Goal: Information Seeking & Learning: Learn about a topic

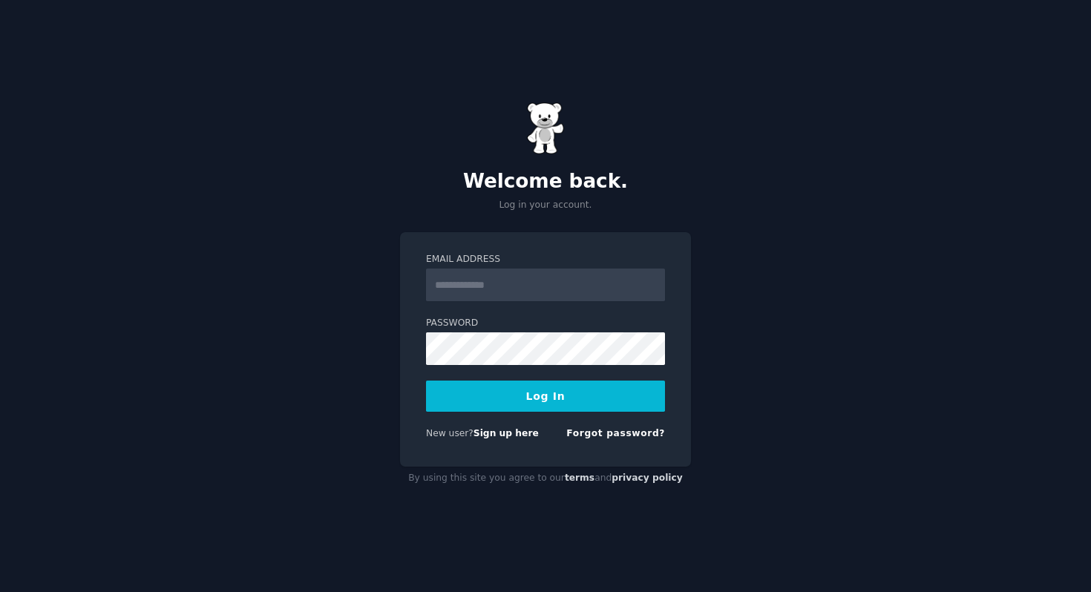
click at [478, 281] on input "Email Address" at bounding box center [545, 285] width 239 height 33
click at [483, 280] on input "Email Address" at bounding box center [545, 285] width 239 height 33
click at [526, 293] on input "Email Address" at bounding box center [545, 285] width 239 height 33
paste input "**********"
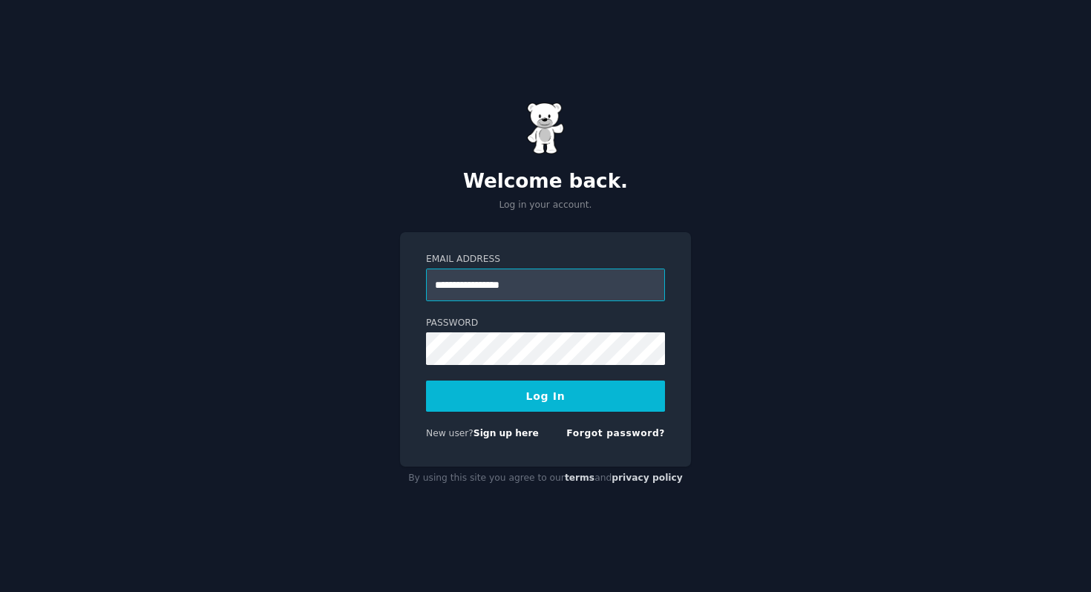
type input "**********"
click at [488, 411] on button "Log In" at bounding box center [545, 396] width 239 height 31
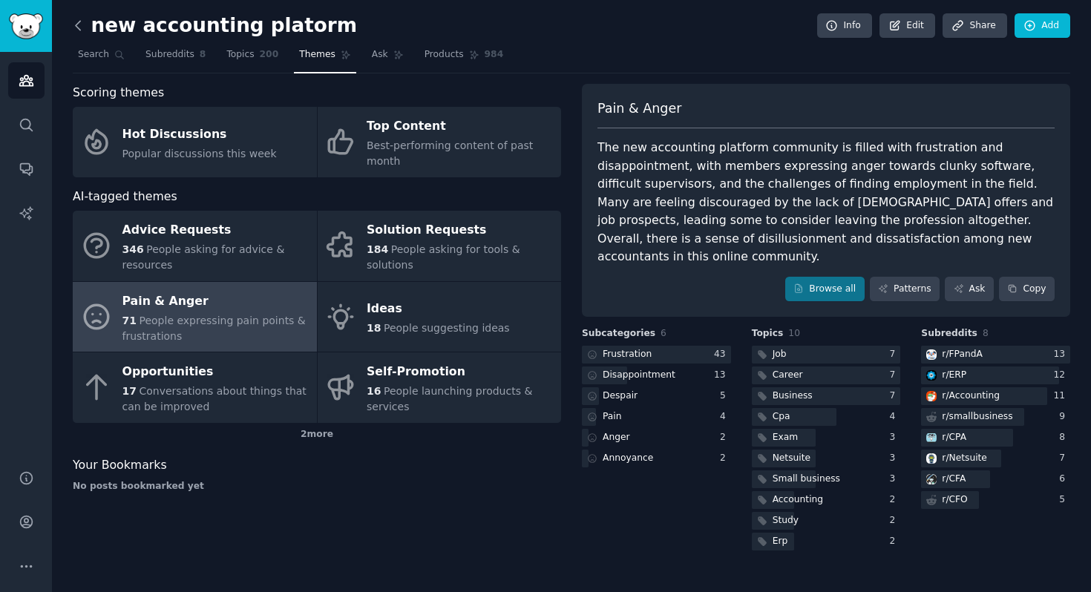
click at [81, 29] on icon at bounding box center [79, 26] width 16 height 16
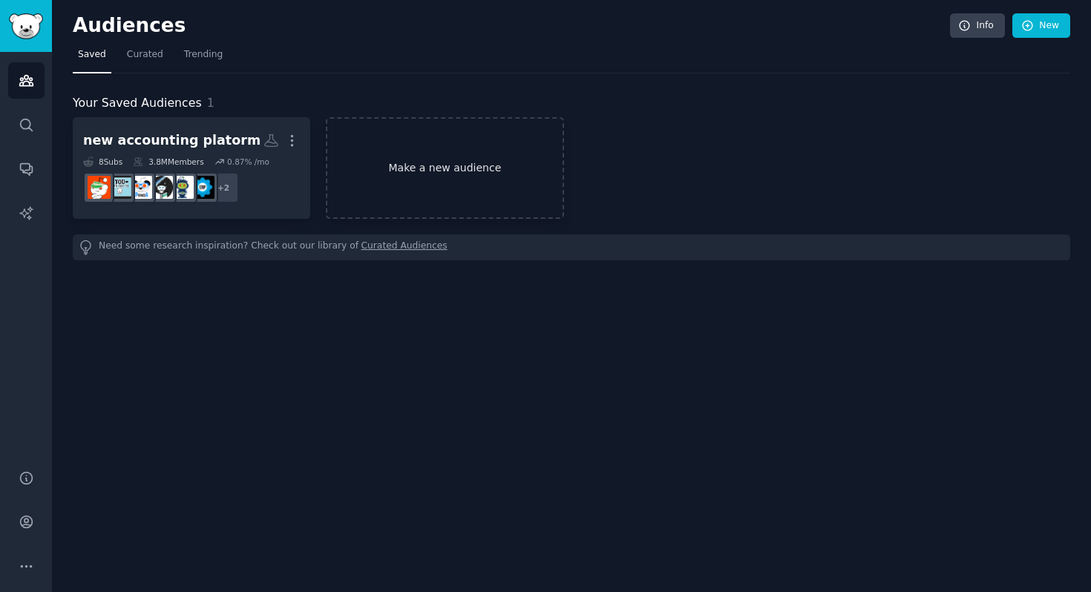
click at [425, 169] on link "Make a new audience" at bounding box center [445, 168] width 238 height 102
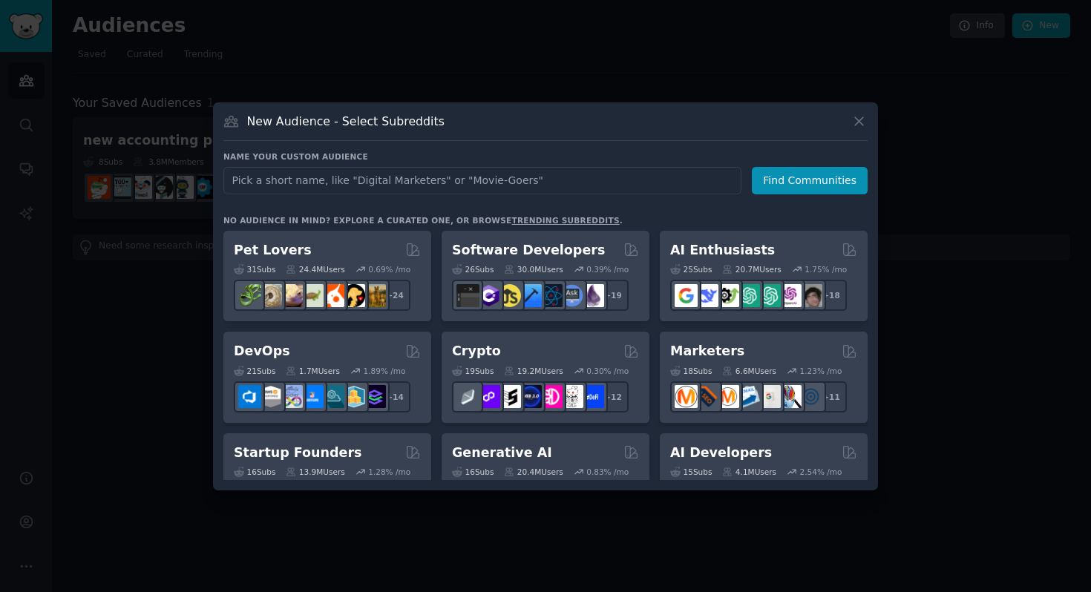
click at [418, 183] on input "text" at bounding box center [482, 180] width 518 height 27
type input "budget"
click at [821, 171] on button "Find Communities" at bounding box center [810, 180] width 116 height 27
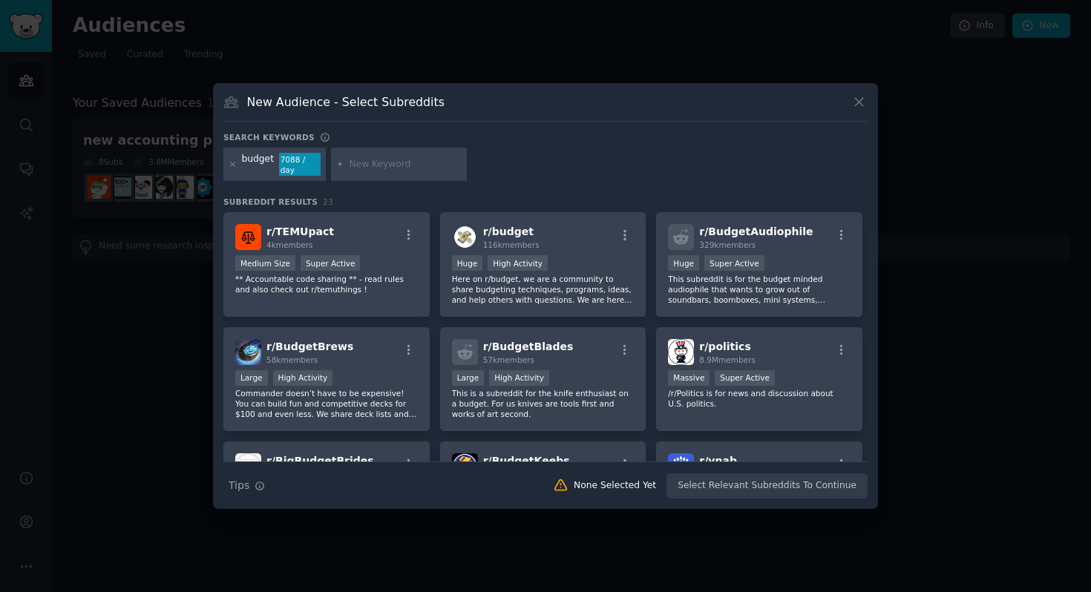
click at [266, 155] on div "budget" at bounding box center [258, 165] width 32 height 24
click at [236, 158] on div "budget 7088 / day" at bounding box center [274, 165] width 102 height 34
click at [236, 160] on div "budget 7088 / day" at bounding box center [274, 165] width 102 height 34
click at [236, 163] on icon at bounding box center [233, 164] width 8 height 8
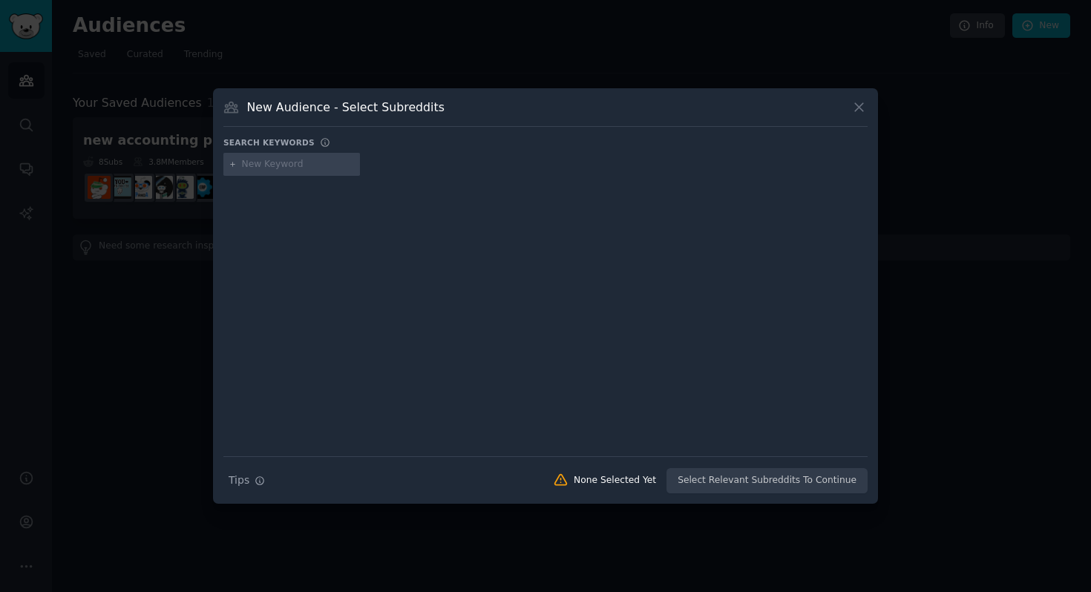
click at [315, 160] on input "text" at bounding box center [298, 164] width 113 height 13
type input "financial budgetting"
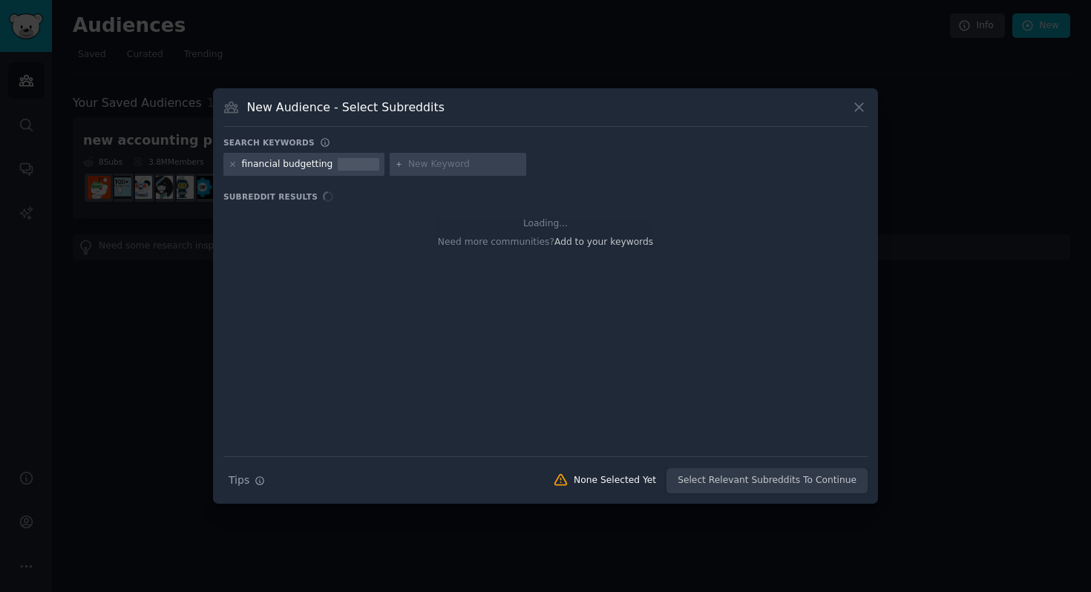
click at [349, 160] on div at bounding box center [359, 159] width 42 height 3
click at [453, 171] on input "text" at bounding box center [464, 164] width 113 height 13
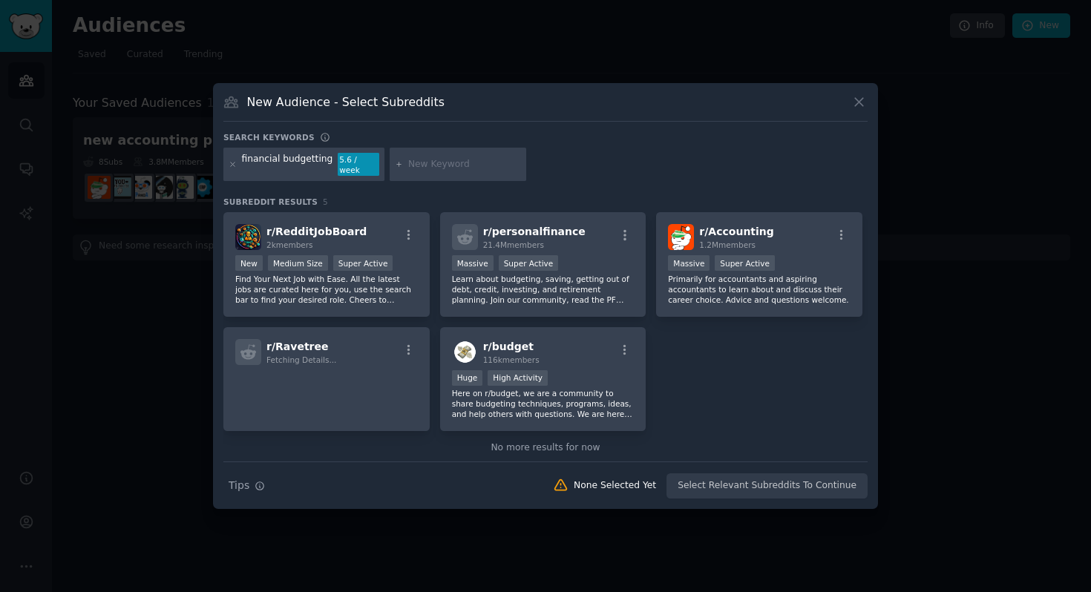
click at [369, 166] on div "5.6 / week" at bounding box center [359, 165] width 42 height 24
click at [229, 167] on icon at bounding box center [233, 164] width 8 height 8
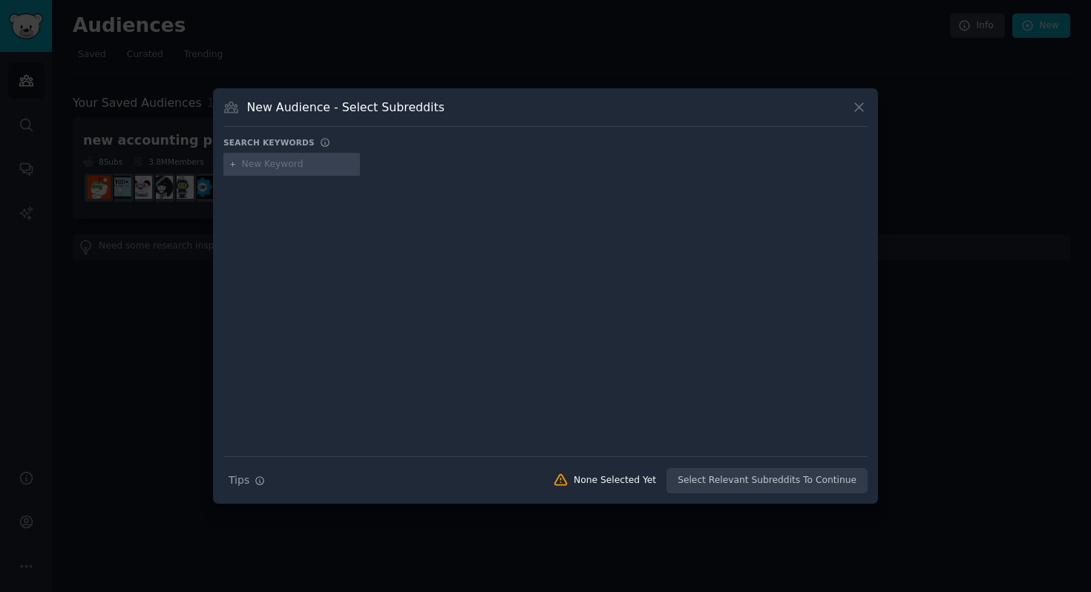
click at [251, 166] on input "text" at bounding box center [298, 164] width 113 height 13
type input "budgetting tools QBO"
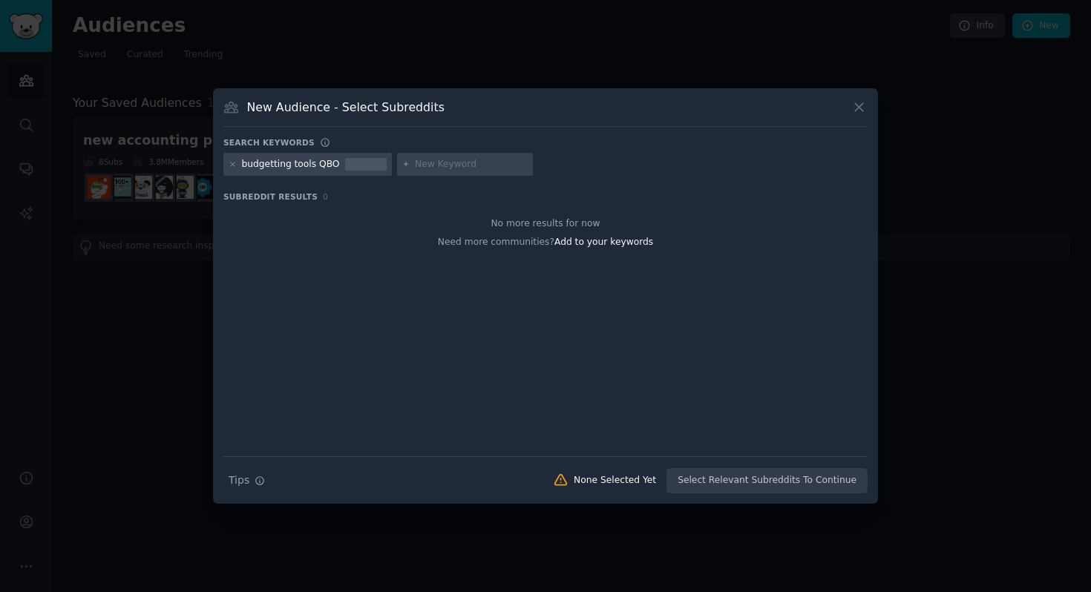
click at [284, 166] on div "budgetting tools QBO" at bounding box center [291, 164] width 98 height 13
click at [282, 166] on div "budgetting tools QBO" at bounding box center [291, 164] width 98 height 13
click at [232, 166] on icon at bounding box center [233, 164] width 8 height 8
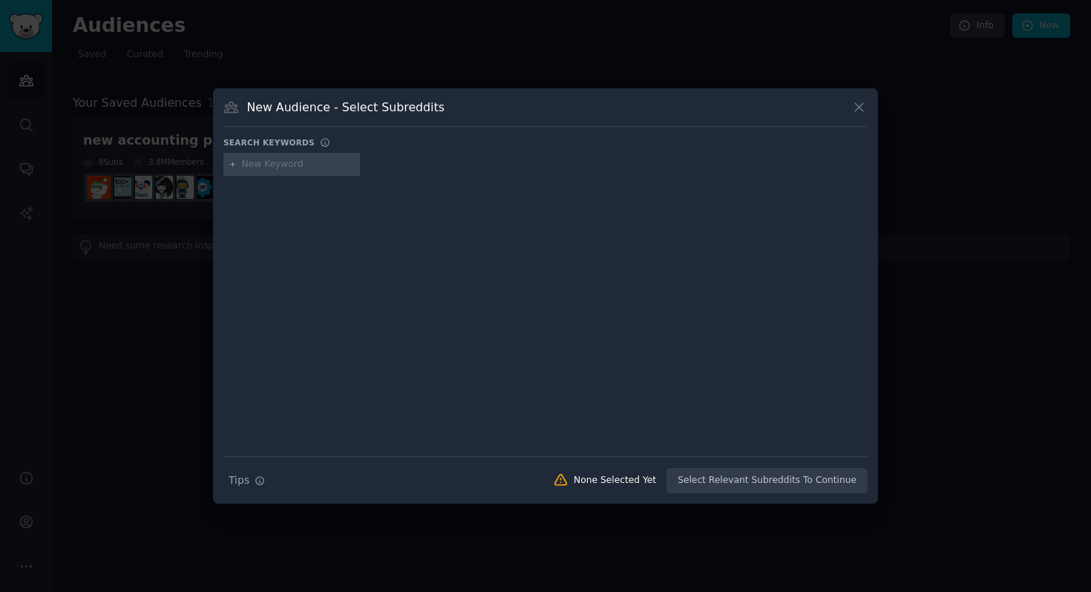
click at [232, 166] on icon at bounding box center [233, 165] width 4 height 4
click at [262, 166] on input "text" at bounding box center [298, 164] width 113 height 13
type input "budget tools qbo"
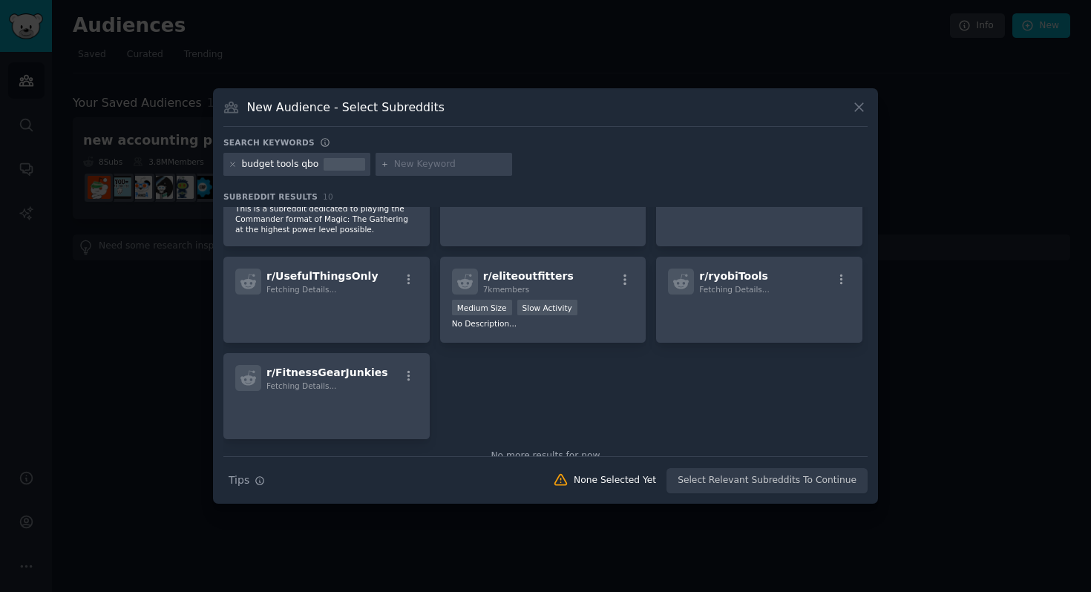
scroll to position [215, 0]
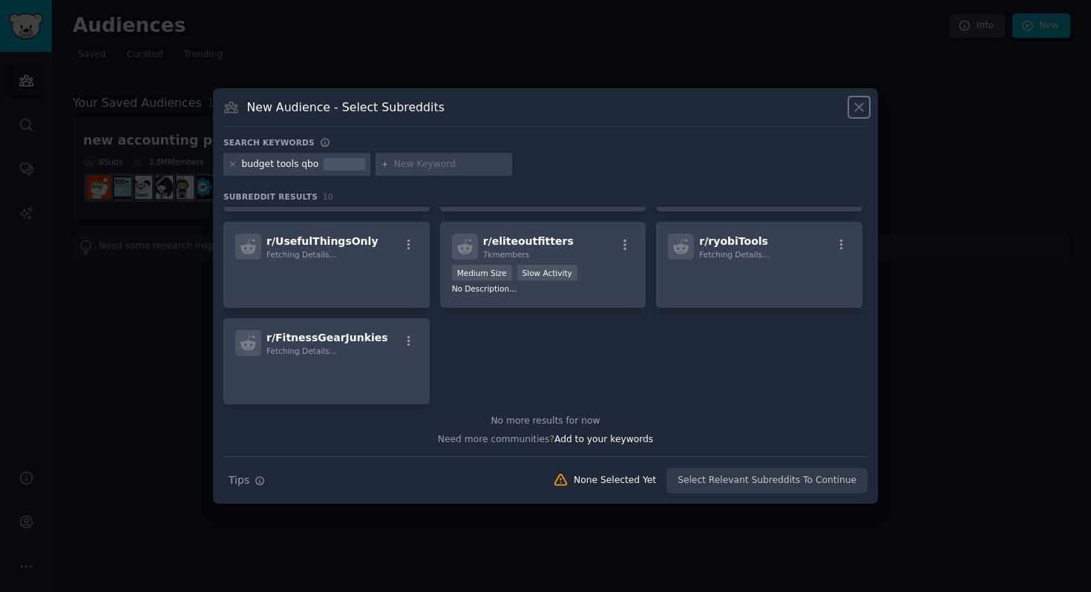
click at [864, 111] on icon at bounding box center [859, 107] width 16 height 16
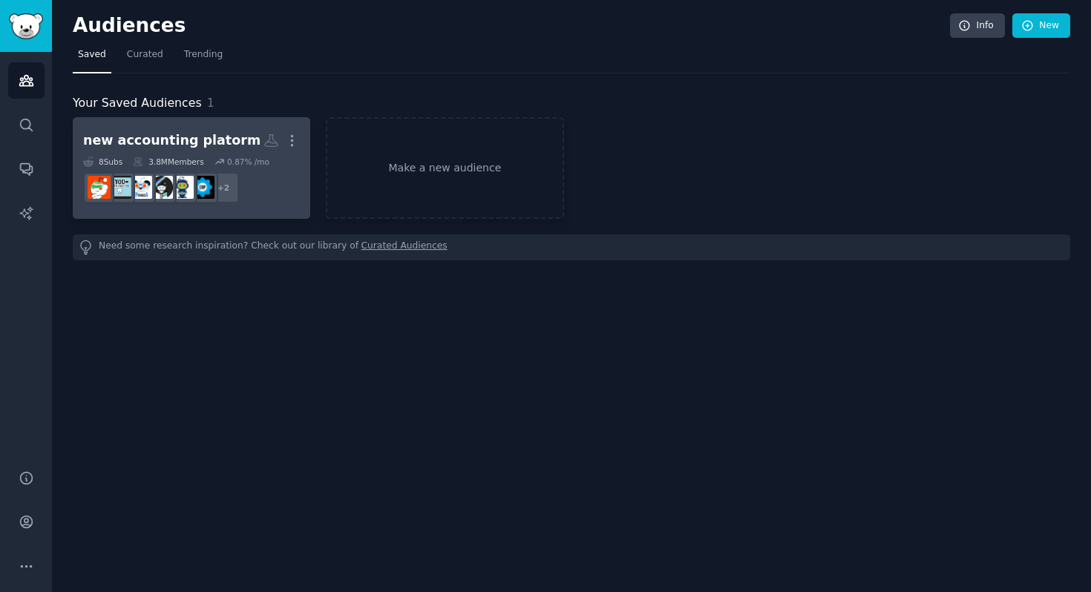
click at [203, 125] on link "new accounting platorm More 8 Sub s 3.8M Members 0.87 % /mo r/Netsuite + 2" at bounding box center [192, 168] width 238 height 102
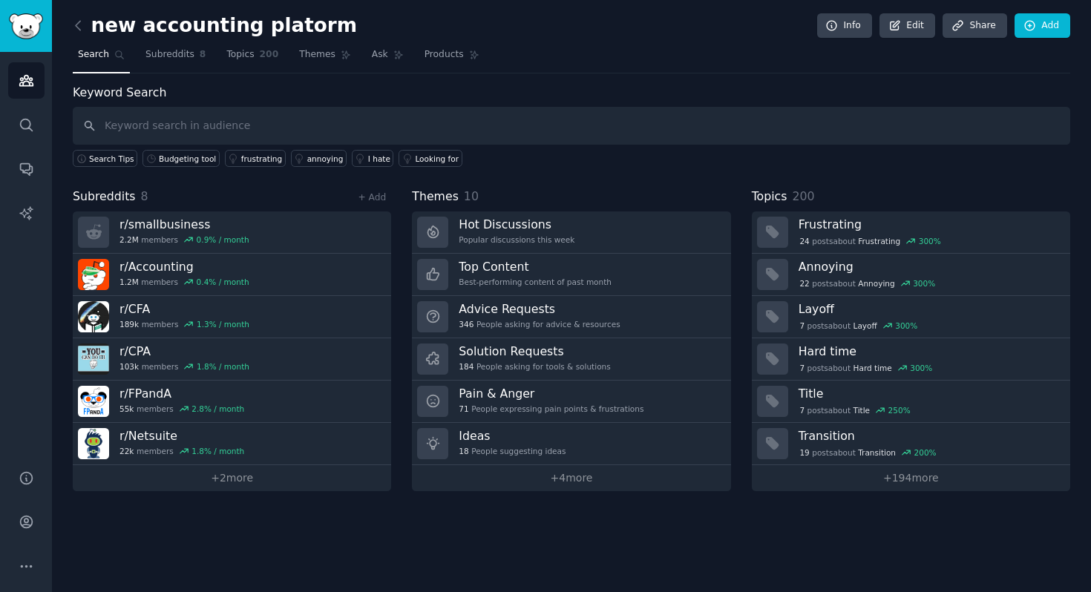
click at [344, 121] on input "text" at bounding box center [572, 126] width 998 height 38
type input "budgetting tool"
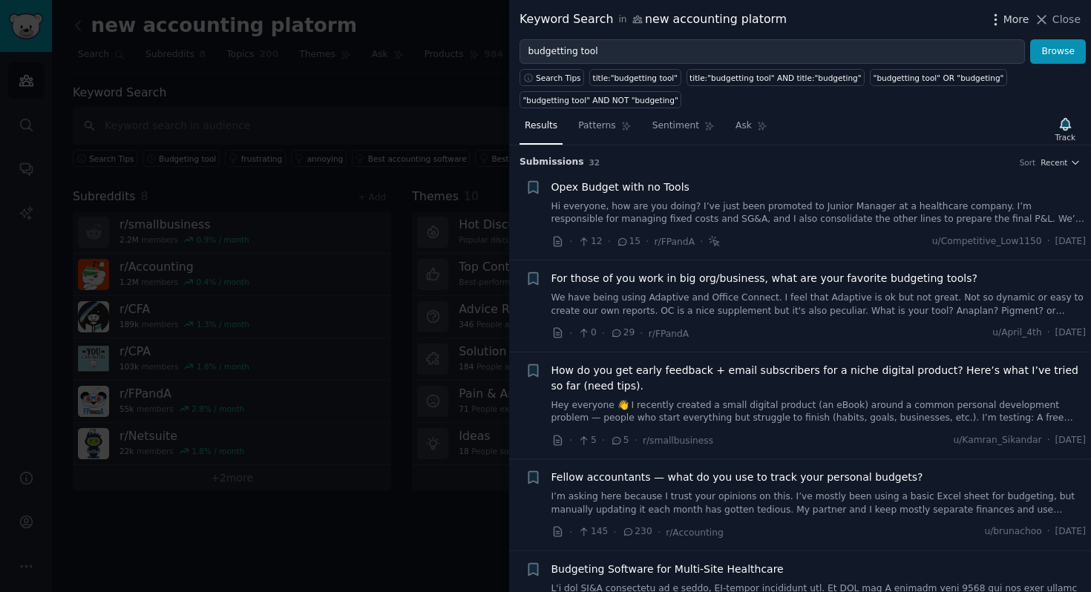
click at [1000, 19] on icon "button" at bounding box center [996, 20] width 16 height 16
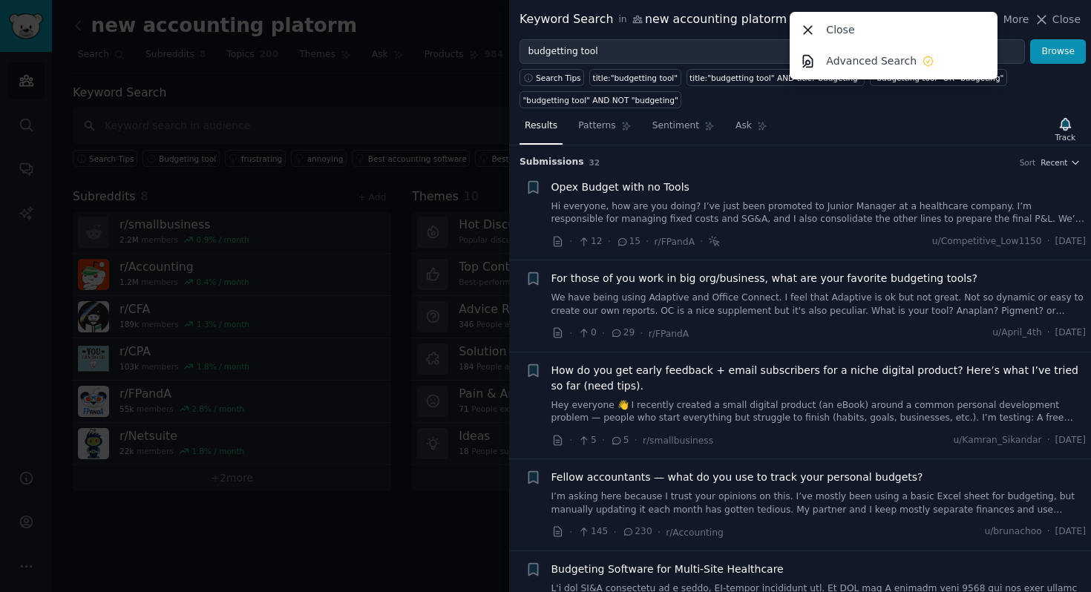
click at [967, 160] on h3 "Submission s 32 Sort Recent" at bounding box center [800, 162] width 561 height 13
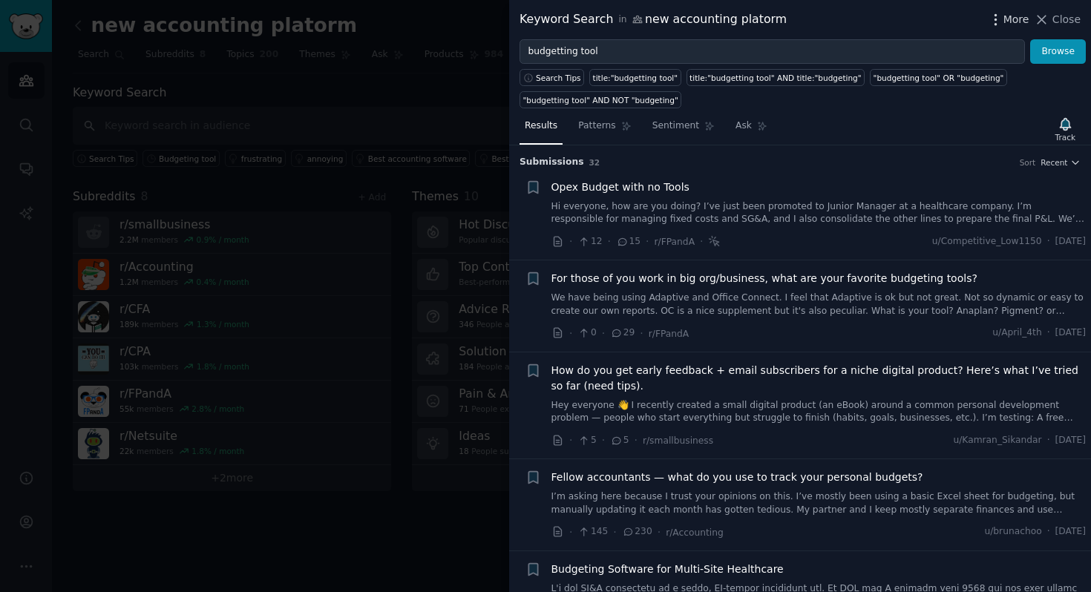
click at [994, 21] on icon "button" at bounding box center [996, 20] width 16 height 16
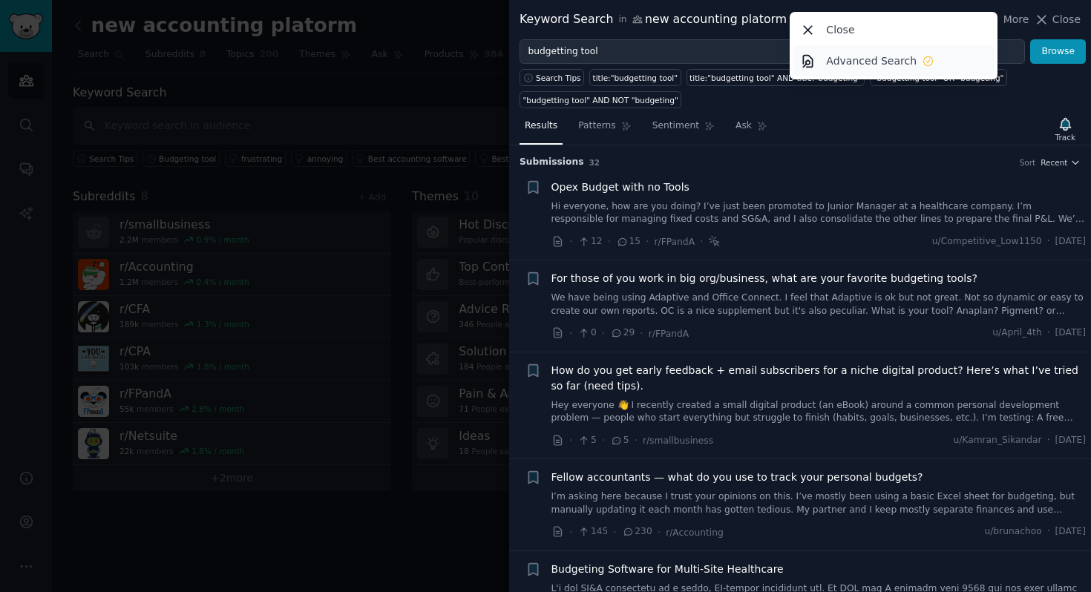
click at [941, 62] on link "Advanced Search" at bounding box center [894, 60] width 203 height 31
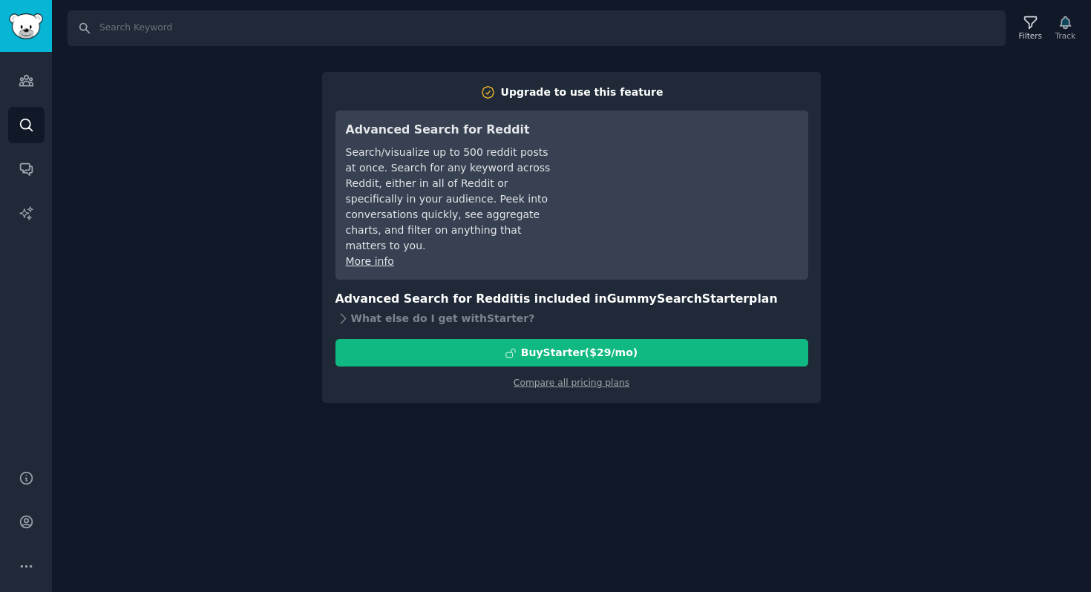
click at [920, 332] on div "Search Filters Track Upgrade to use this feature Advanced Search for Reddit Sea…" at bounding box center [571, 296] width 1039 height 592
click at [1055, 99] on div "Search Filters Track Upgrade to use this feature Advanced Search for Reddit Sea…" at bounding box center [571, 296] width 1039 height 592
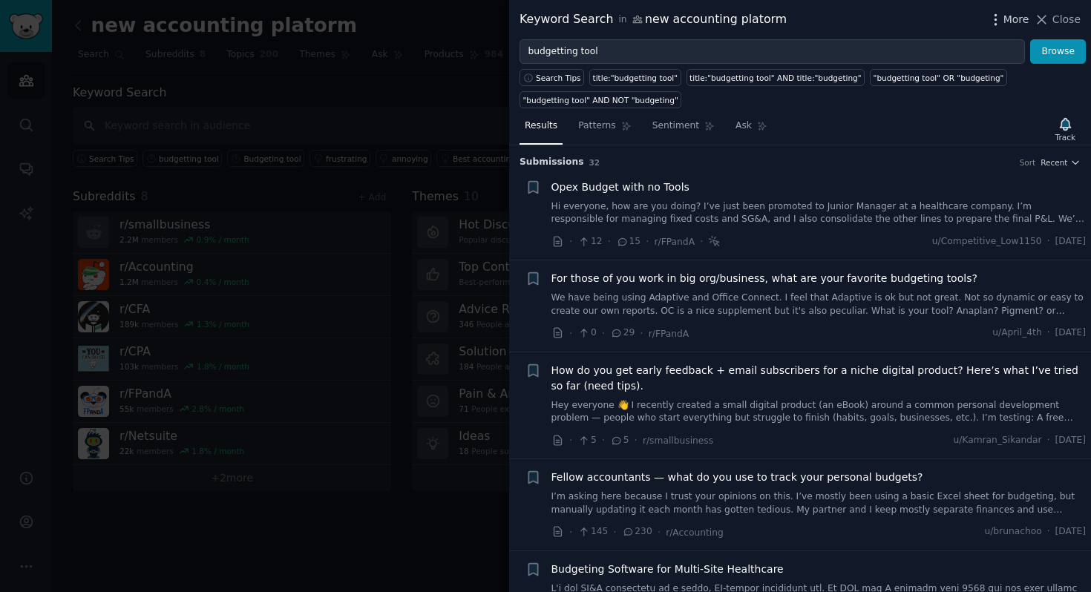
click at [1015, 13] on span "More" at bounding box center [1017, 20] width 26 height 16
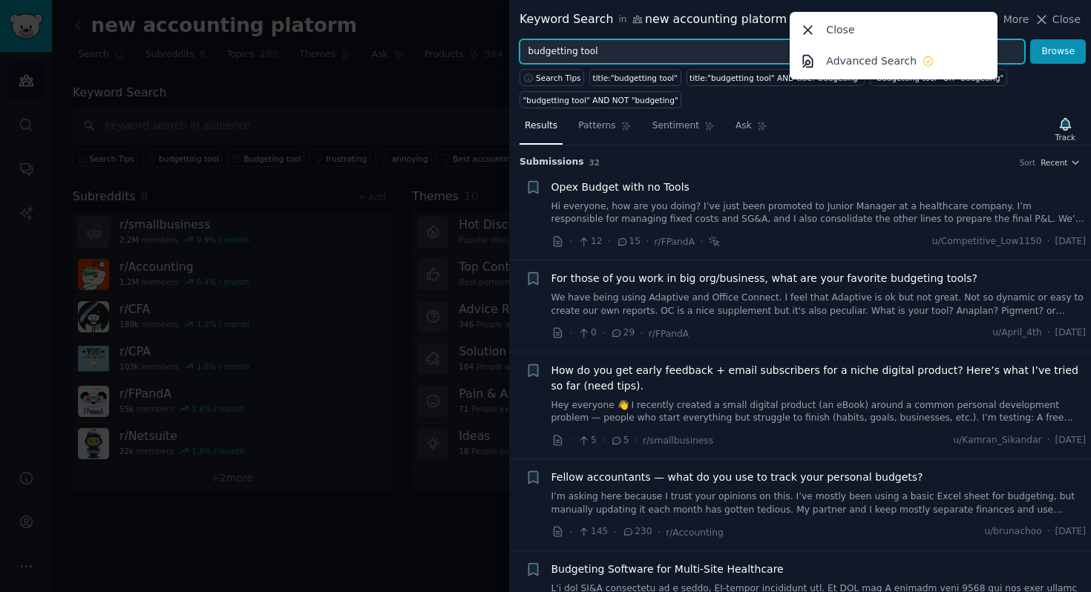
click at [576, 42] on input "budgetting tool" at bounding box center [773, 51] width 506 height 25
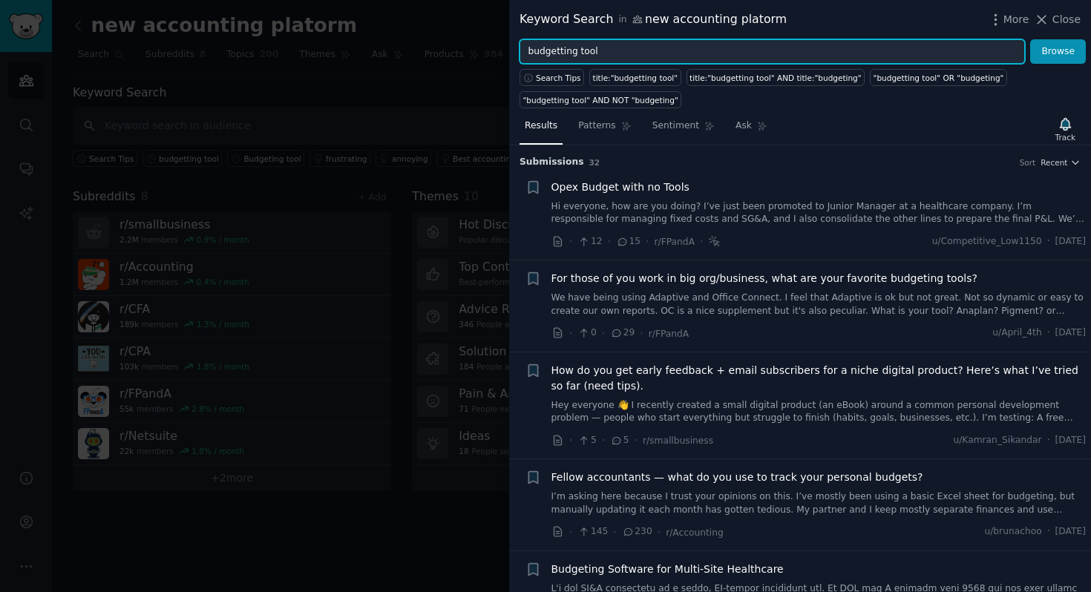
click at [576, 42] on input "budgetting tool" at bounding box center [773, 51] width 506 height 25
